Goal: Information Seeking & Learning: Learn about a topic

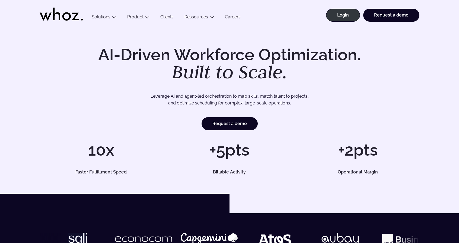
click at [62, 16] on icon at bounding box center [61, 14] width 43 height 13
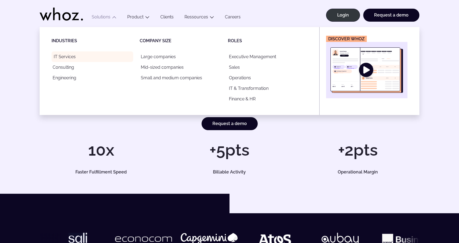
click at [69, 59] on link "IT Services" at bounding box center [92, 56] width 82 height 11
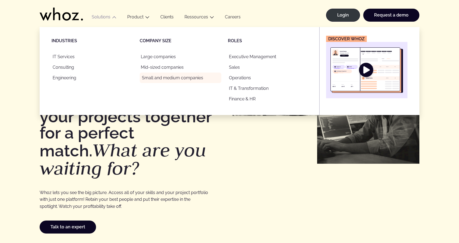
click at [161, 77] on link "Small and medium companies" at bounding box center [181, 78] width 82 height 11
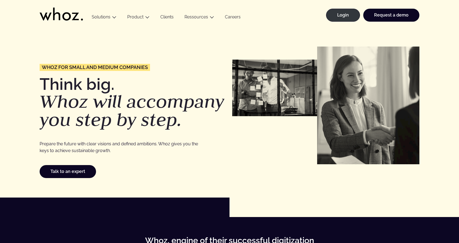
click at [74, 15] on icon at bounding box center [61, 14] width 43 height 13
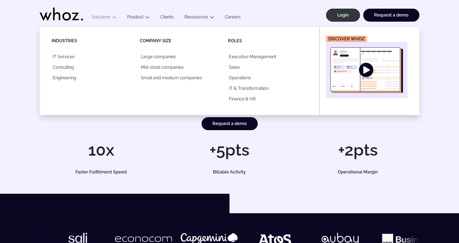
click at [105, 16] on button "Solutions" at bounding box center [104, 17] width 36 height 7
click at [70, 52] on link "IT Services" at bounding box center [92, 56] width 82 height 11
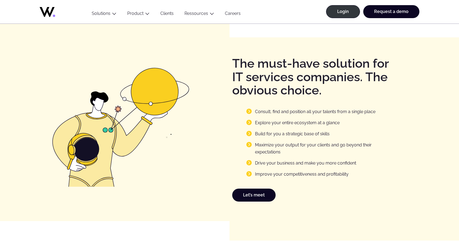
scroll to position [678, 0]
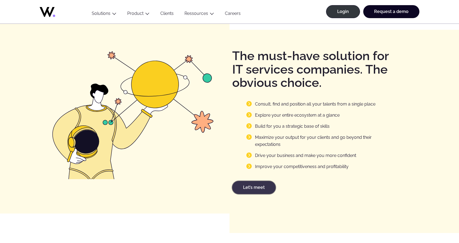
click at [260, 188] on link "Let’s meet" at bounding box center [253, 187] width 43 height 13
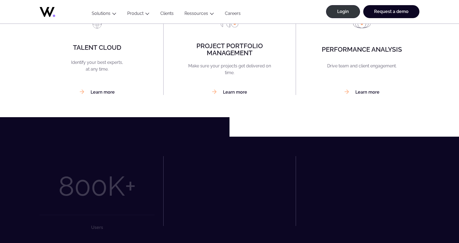
scroll to position [488, 0]
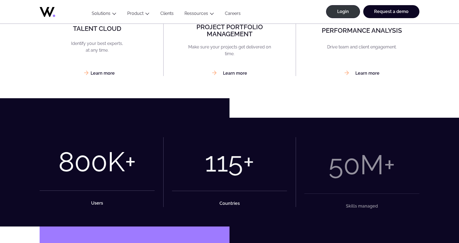
click at [101, 74] on link "Learn more" at bounding box center [97, 73] width 35 height 5
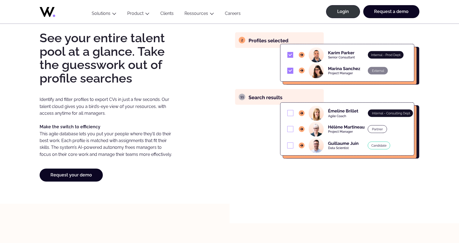
scroll to position [461, 0]
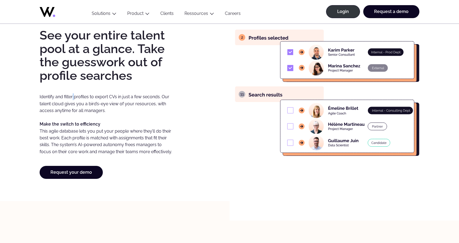
click at [72, 93] on p "Identify and filter profiles to export CVs in just a few seconds. Our talent cl…" at bounding box center [106, 124] width 133 height 62
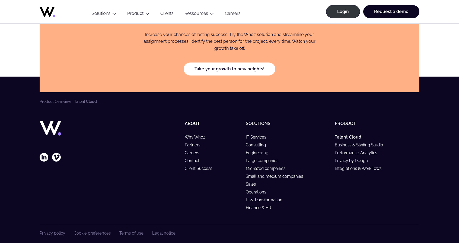
scroll to position [1695, 0]
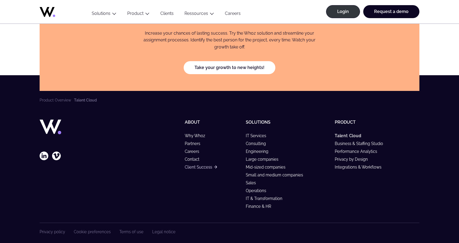
click at [205, 165] on link "Client Success" at bounding box center [201, 167] width 32 height 5
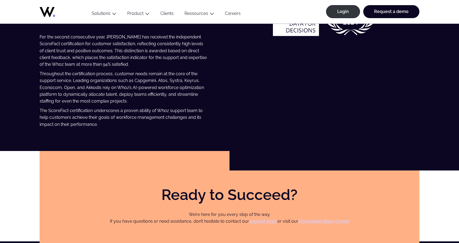
scroll to position [1506, 0]
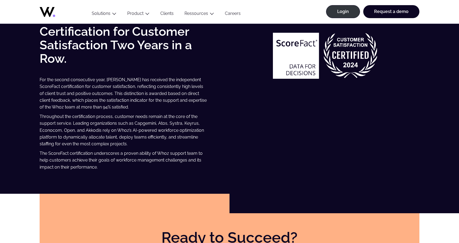
click at [169, 15] on link "Clients" at bounding box center [167, 14] width 24 height 7
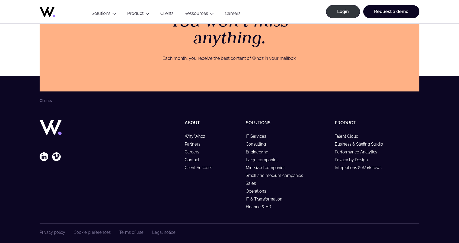
scroll to position [845, 0]
